Goal: Use online tool/utility: Utilize a website feature to perform a specific function

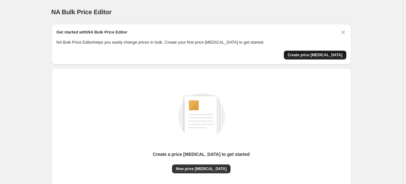
click at [330, 55] on span "Create price [MEDICAL_DATA]" at bounding box center [315, 54] width 55 height 5
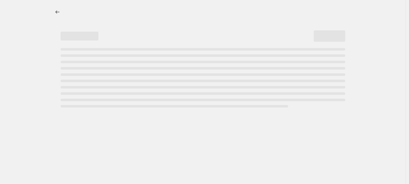
select select "percentage"
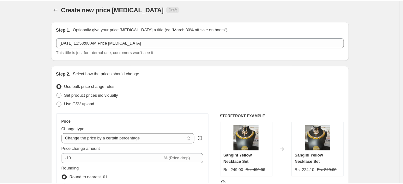
scroll to position [4, 0]
